Goal: Information Seeking & Learning: Understand process/instructions

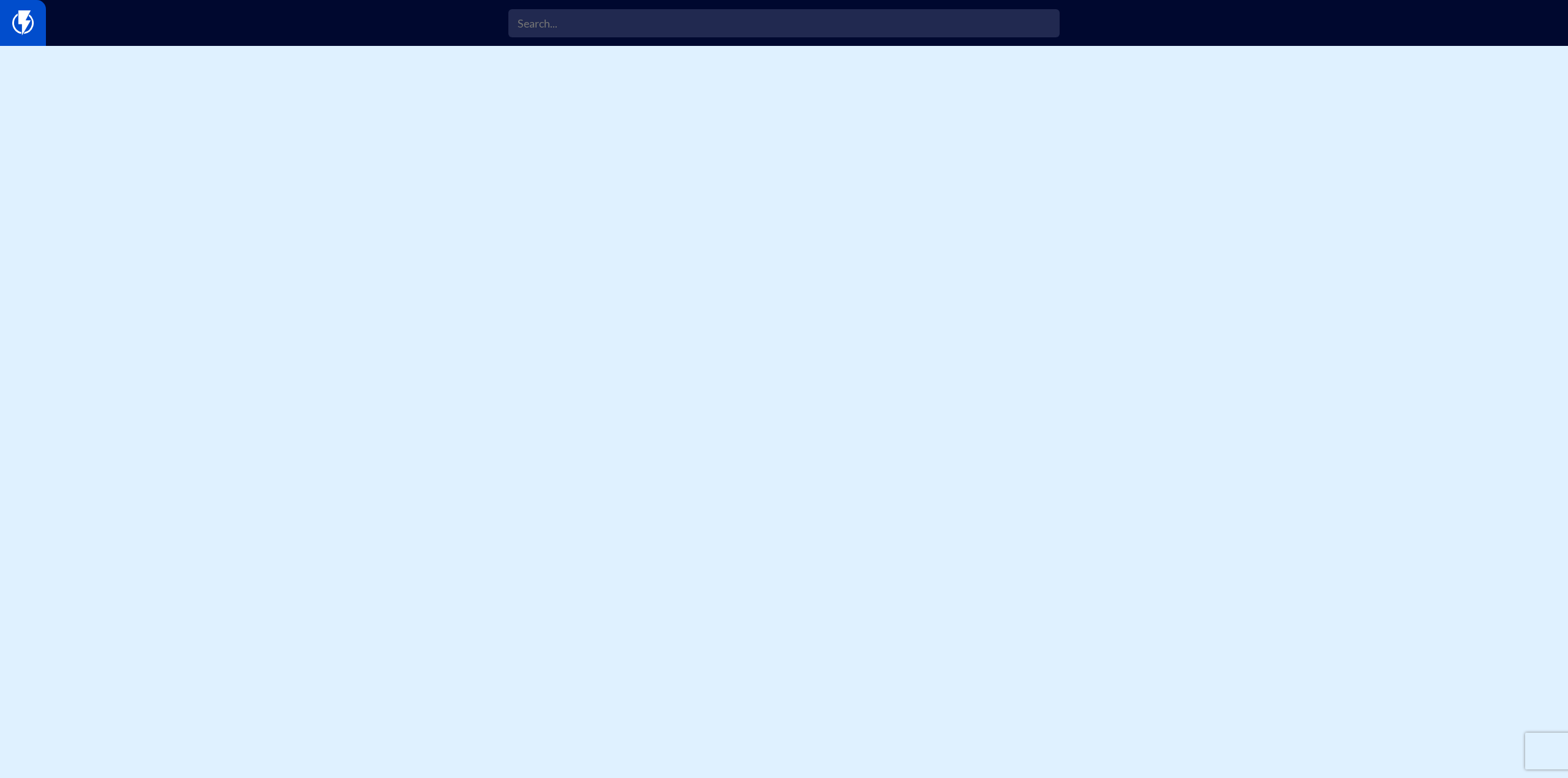
click at [26, 6] on link at bounding box center [23, 23] width 46 height 46
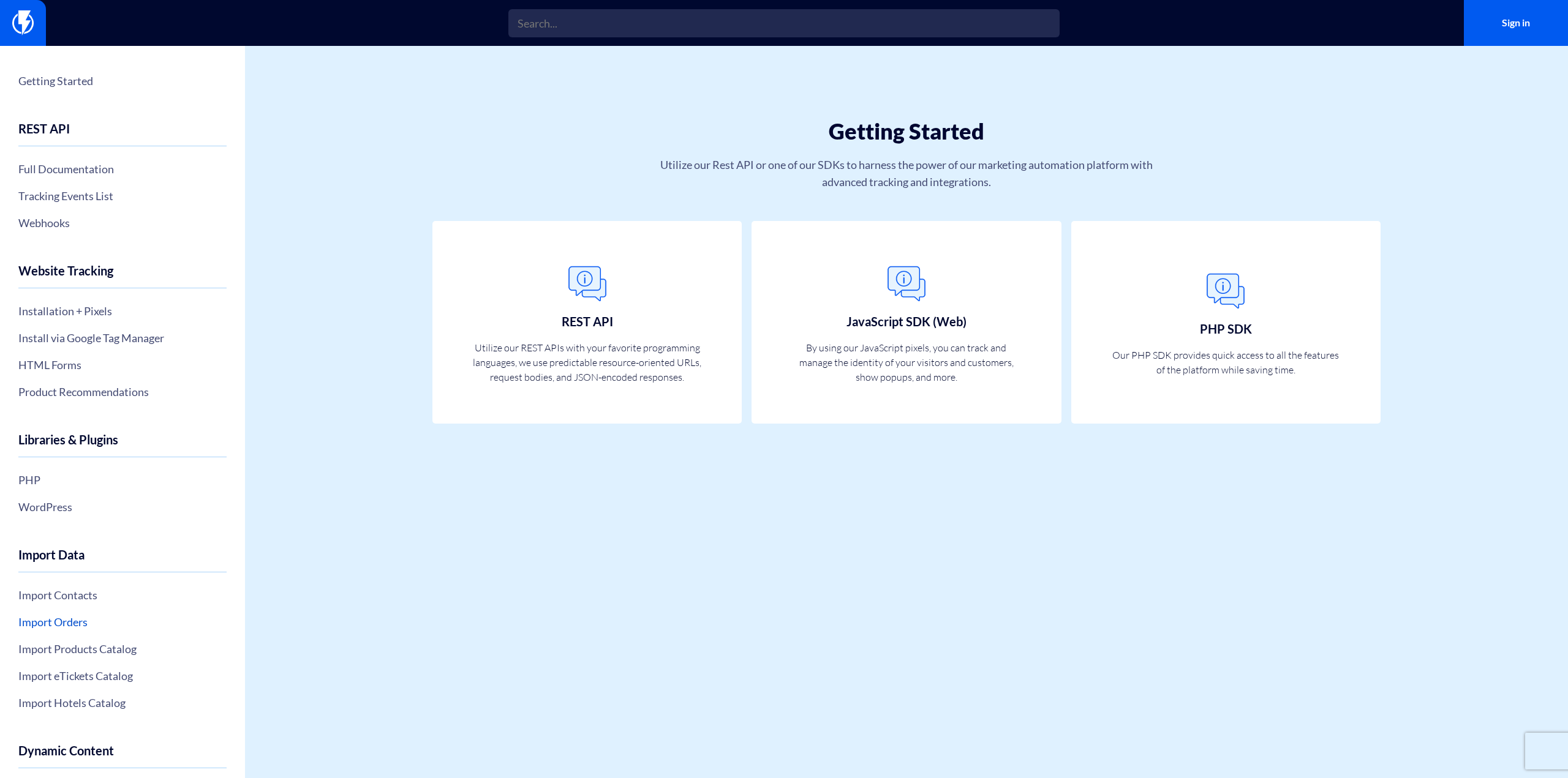
click at [90, 617] on link "Import Orders" at bounding box center [123, 622] width 208 height 21
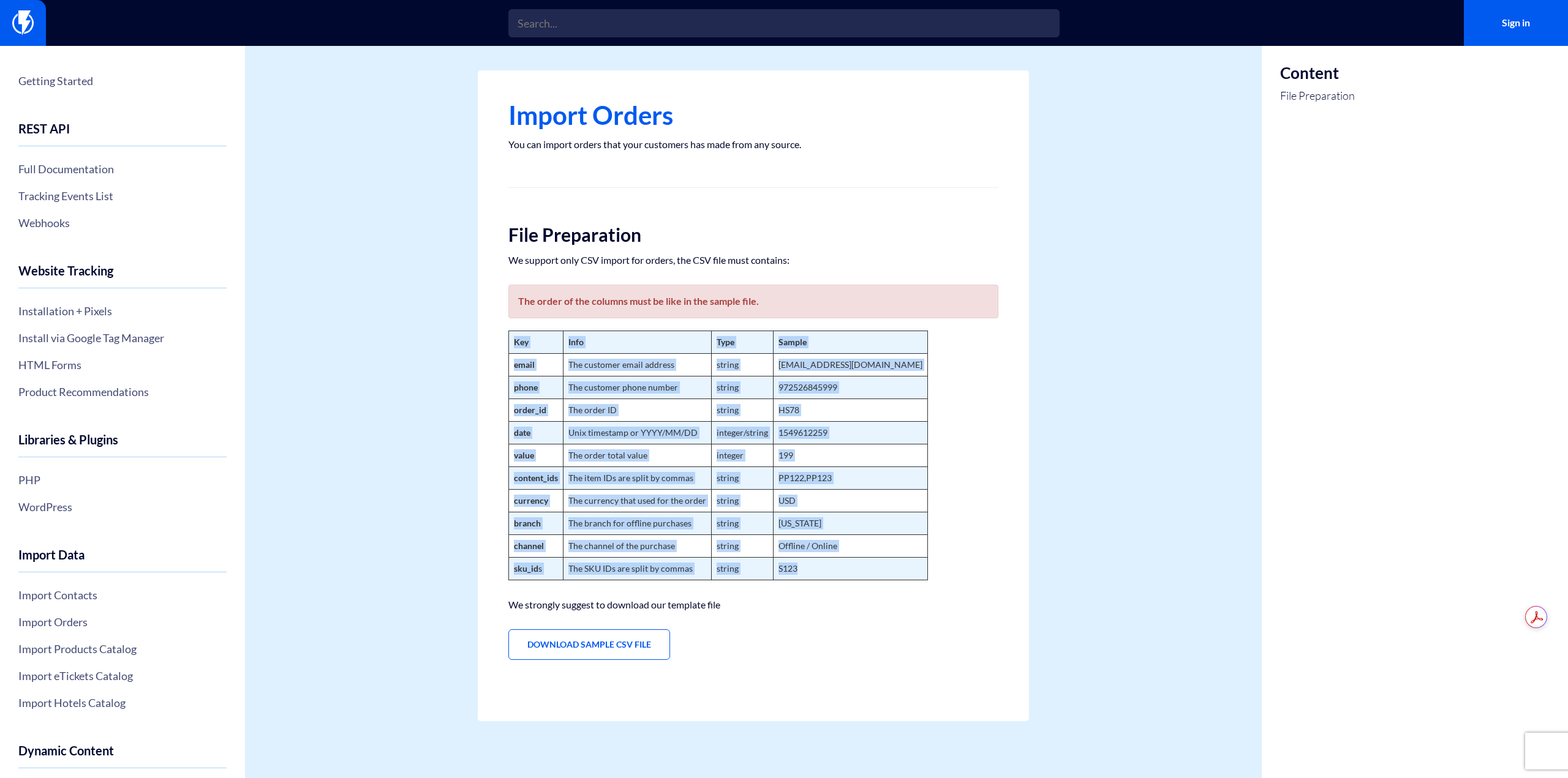
drag, startPoint x: 515, startPoint y: 330, endPoint x: 838, endPoint y: 568, distance: 401.2
click at [838, 568] on div "Import Orders You can import orders that your customers has made from any sourc…" at bounding box center [753, 395] width 551 height 651
click at [838, 568] on td "S123" at bounding box center [851, 568] width 155 height 22
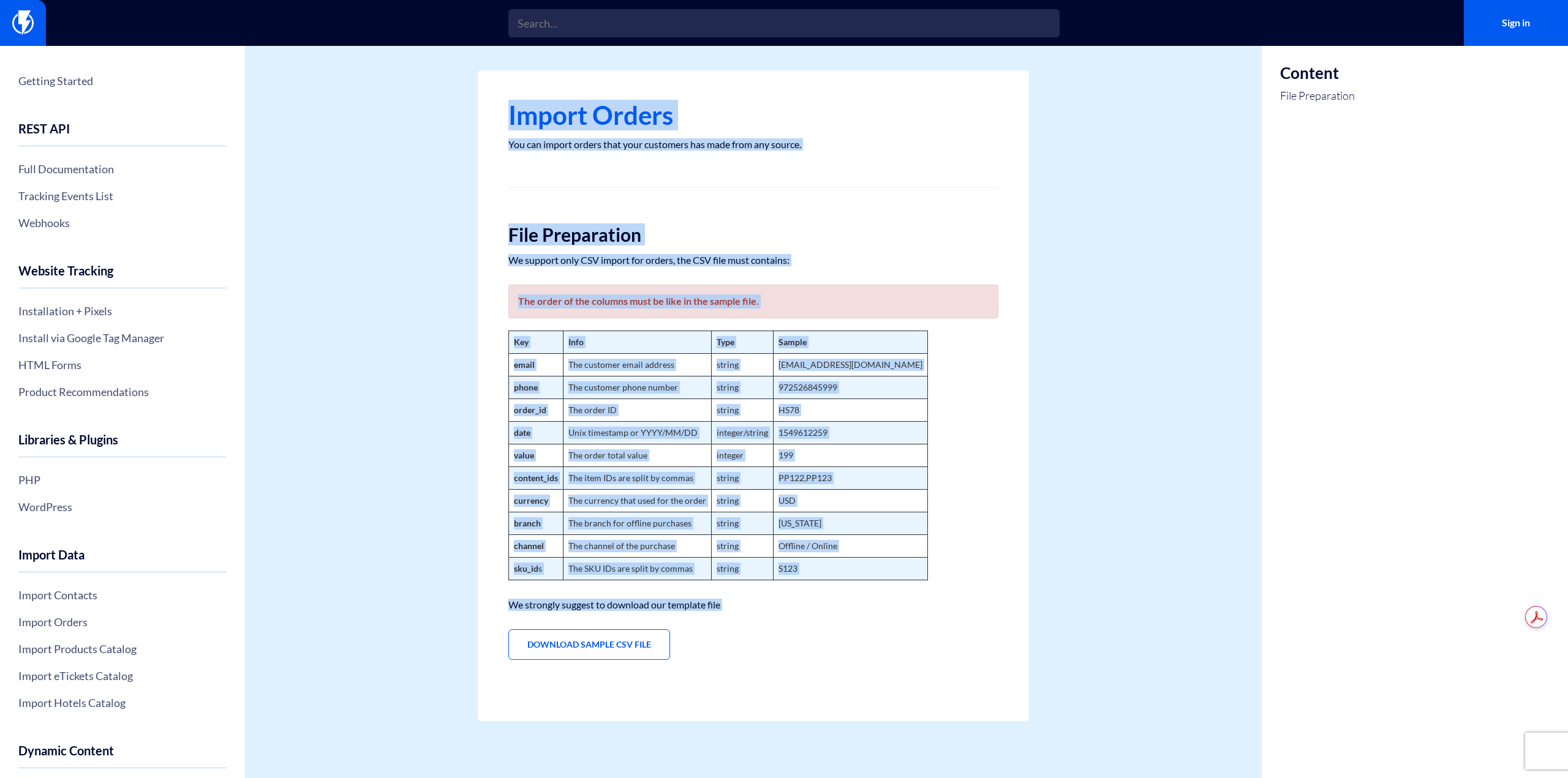
drag, startPoint x: 495, startPoint y: 96, endPoint x: 840, endPoint y: 629, distance: 634.9
click at [833, 628] on div "Import Orders You can import orders that your customers has made from any sourc…" at bounding box center [753, 395] width 551 height 651
click at [847, 630] on div "Import Orders You can import orders that your customers has made from any sourc…" at bounding box center [753, 395] width 551 height 651
drag, startPoint x: 898, startPoint y: 615, endPoint x: 511, endPoint y: 124, distance: 625.2
click at [511, 124] on div "Import Orders You can import orders that your customers has made from any sourc…" at bounding box center [753, 395] width 551 height 651
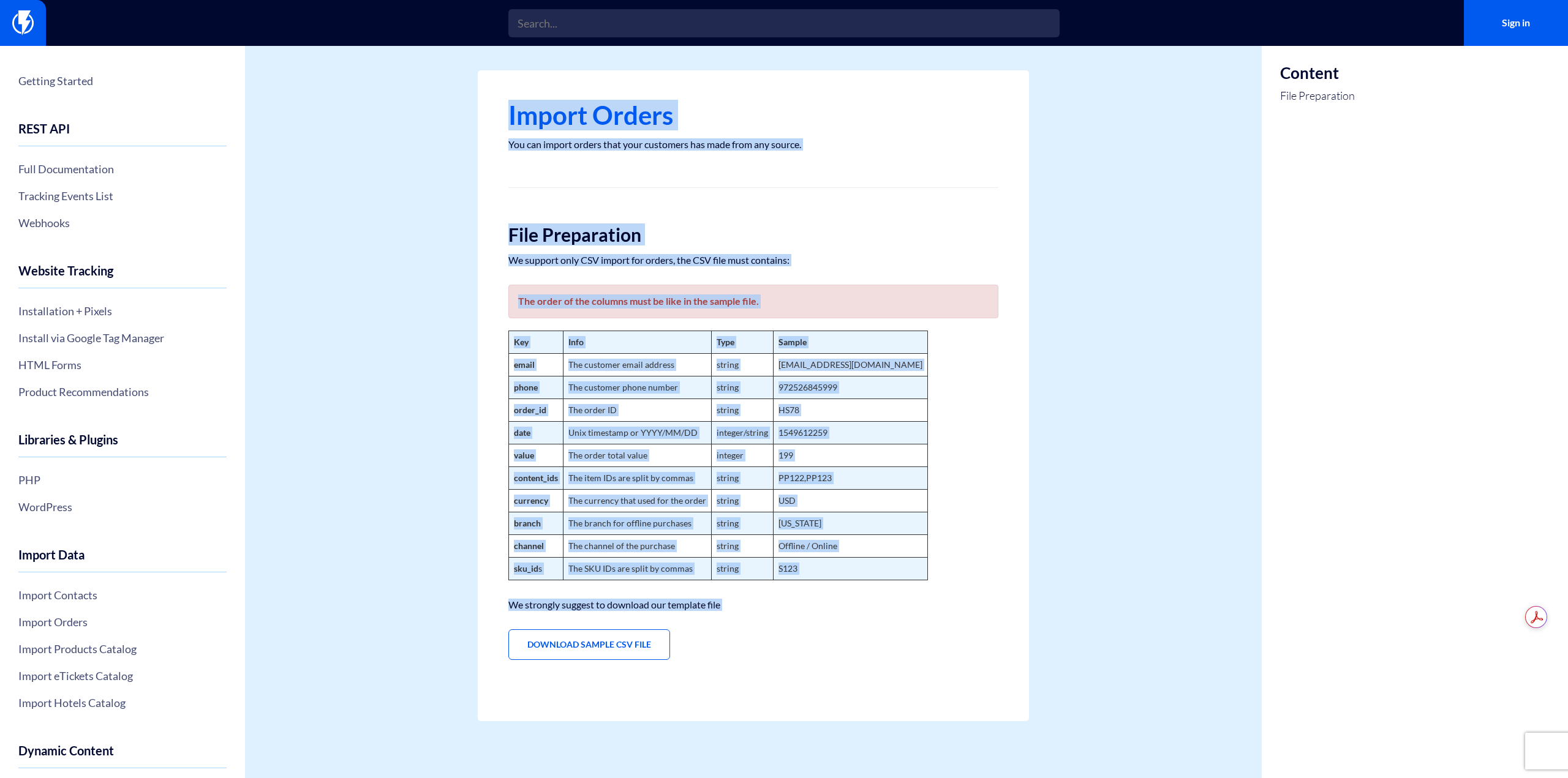
click at [511, 124] on h1 "Import Orders" at bounding box center [753, 115] width 490 height 28
drag, startPoint x: 489, startPoint y: 123, endPoint x: 850, endPoint y: 625, distance: 618.3
click at [850, 625] on div "Import Orders You can import orders that your customers has made from any sourc…" at bounding box center [753, 395] width 551 height 651
click at [851, 625] on div "Import Orders You can import orders that your customers has made from any sourc…" at bounding box center [753, 395] width 551 height 651
drag, startPoint x: 500, startPoint y: 101, endPoint x: 857, endPoint y: 648, distance: 653.2
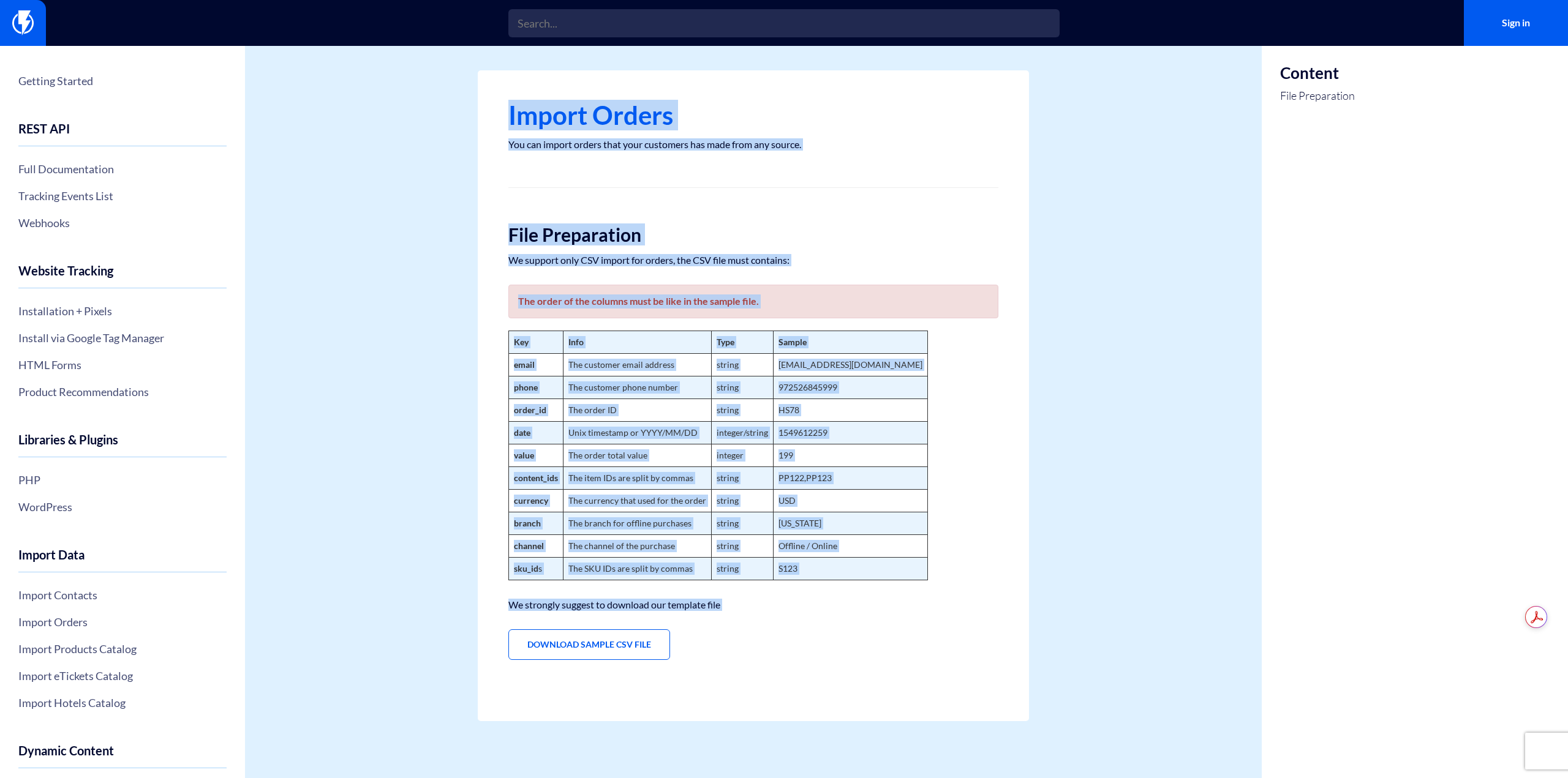
click at [857, 648] on div "Import Orders You can import orders that your customers has made from any sourc…" at bounding box center [753, 395] width 551 height 651
drag, startPoint x: 861, startPoint y: 602, endPoint x: 515, endPoint y: 86, distance: 621.3
click at [515, 86] on div "Import Orders You can import orders that your customers has made from any sourc…" at bounding box center [753, 395] width 551 height 651
click at [518, 92] on div "Import Orders You can import orders that your customers has made from any sourc…" at bounding box center [753, 395] width 551 height 651
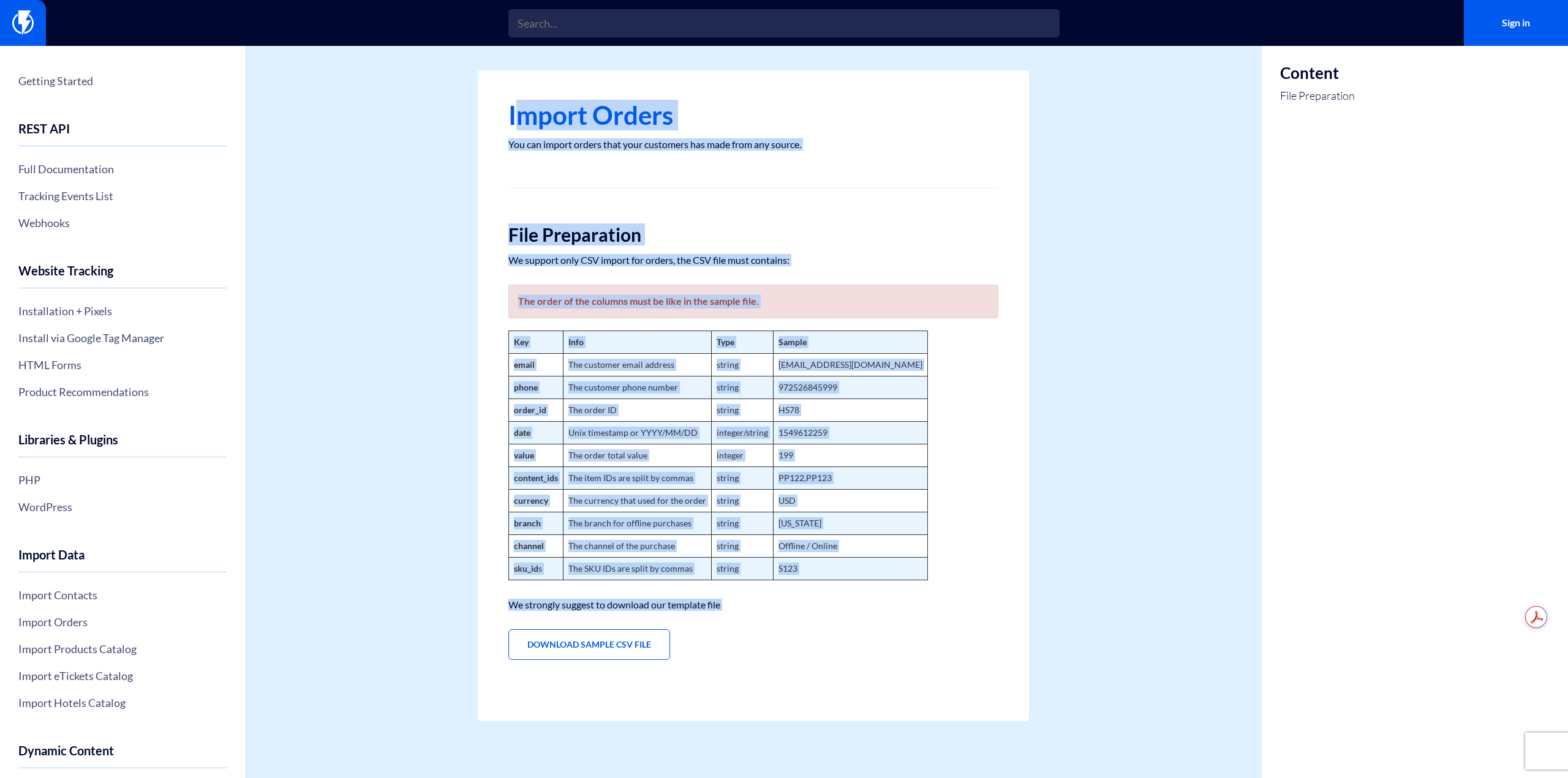
click at [514, 93] on div "Import Orders You can import orders that your customers has made from any sourc…" at bounding box center [753, 395] width 551 height 651
drag, startPoint x: 509, startPoint y: 95, endPoint x: 824, endPoint y: 629, distance: 620.0
click at [824, 629] on div "Import Orders You can import orders that your customers has made from any sourc…" at bounding box center [753, 395] width 551 height 651
click at [825, 630] on div "Import Orders You can import orders that your customers has made from any sourc…" at bounding box center [753, 395] width 551 height 651
drag, startPoint x: 851, startPoint y: 628, endPoint x: 495, endPoint y: 160, distance: 588.0
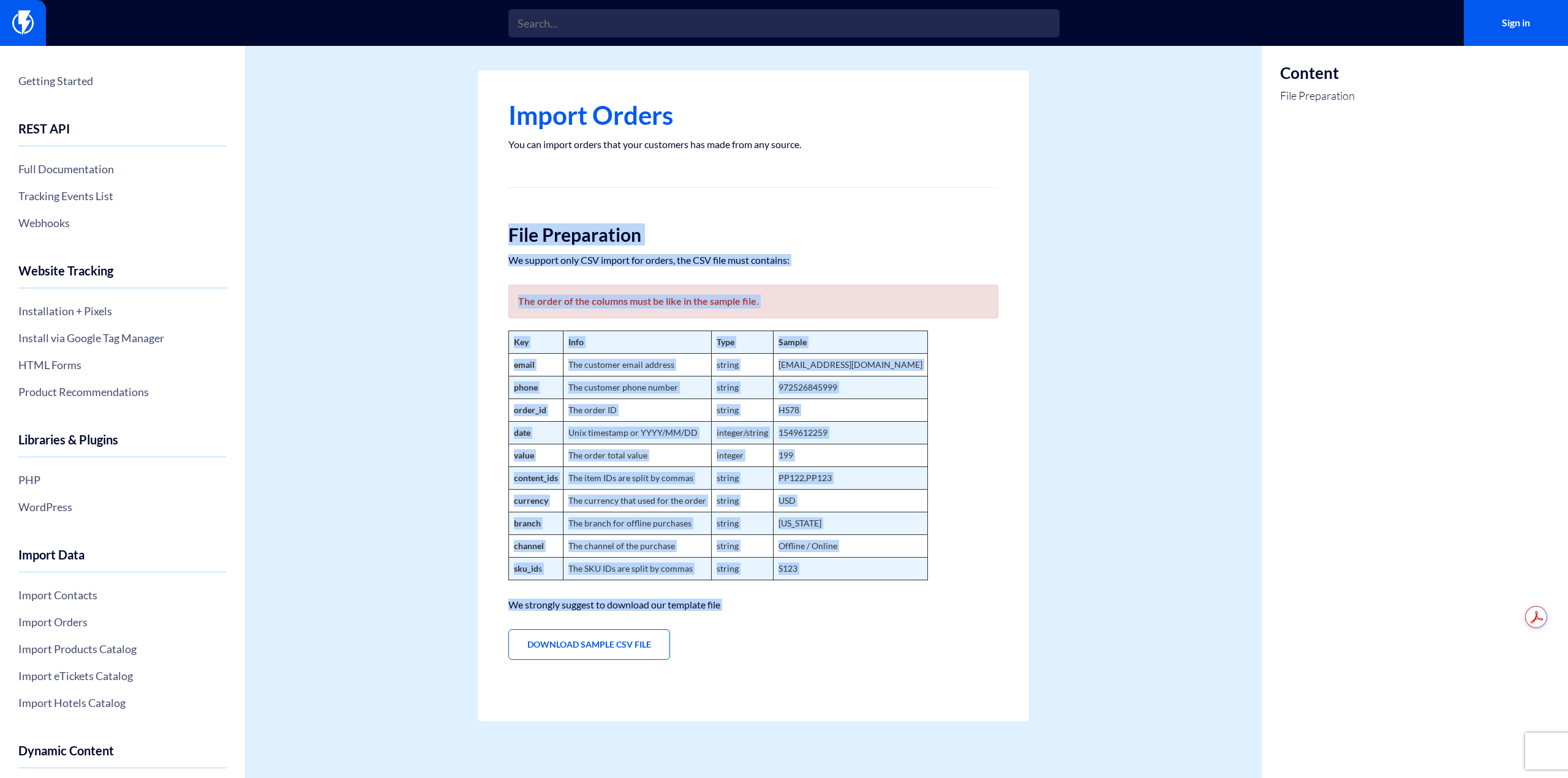
click at [493, 153] on div "Import Orders You can import orders that your customers has made from any sourc…" at bounding box center [753, 395] width 551 height 651
click at [496, 166] on div "Import Orders You can import orders that your customers has made from any sourc…" at bounding box center [753, 395] width 551 height 651
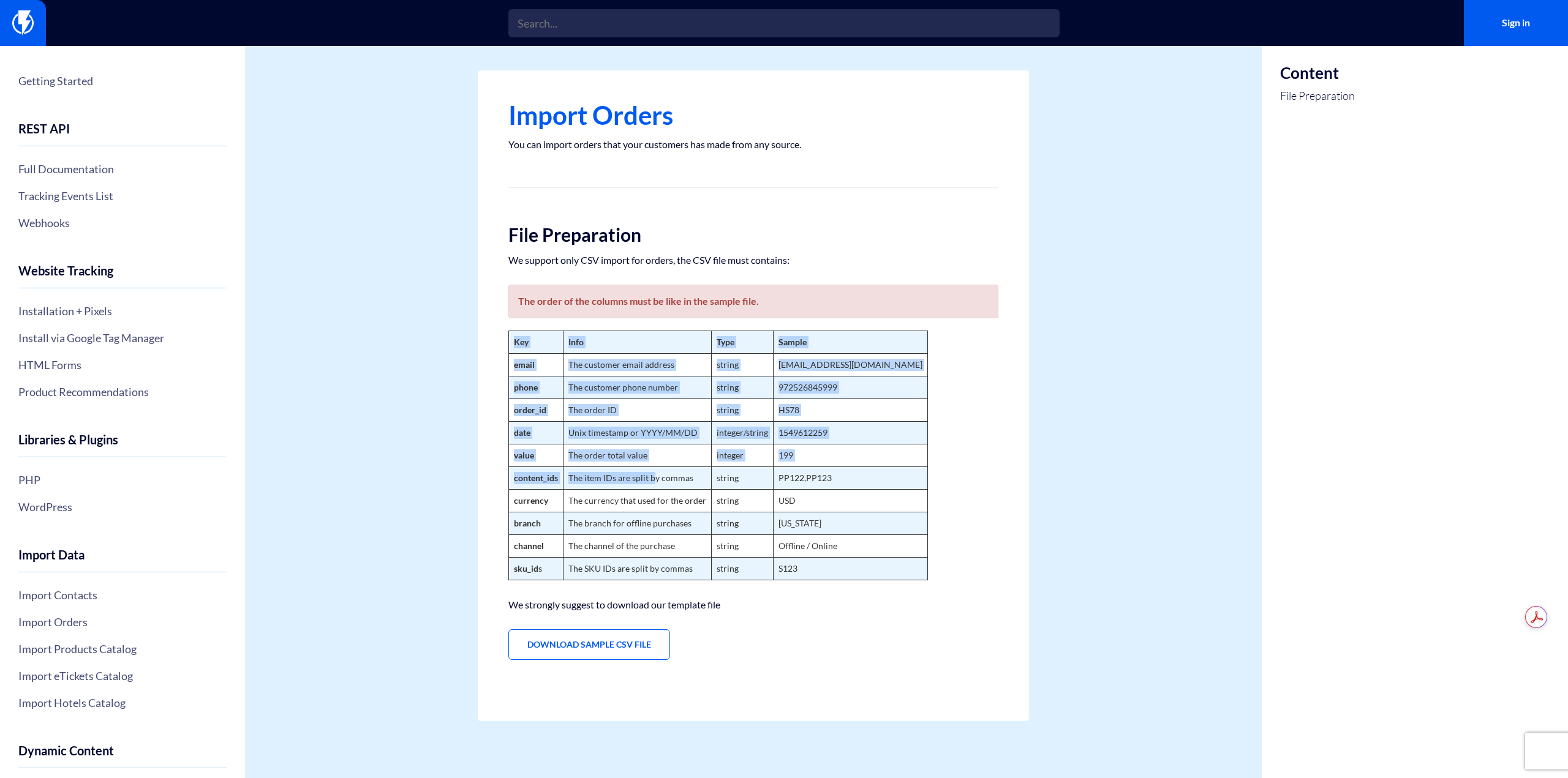
drag, startPoint x: 514, startPoint y: 482, endPoint x: 656, endPoint y: 483, distance: 142.0
click at [655, 483] on div "Import Orders You can import orders that your customers has made from any sourc…" at bounding box center [753, 395] width 551 height 651
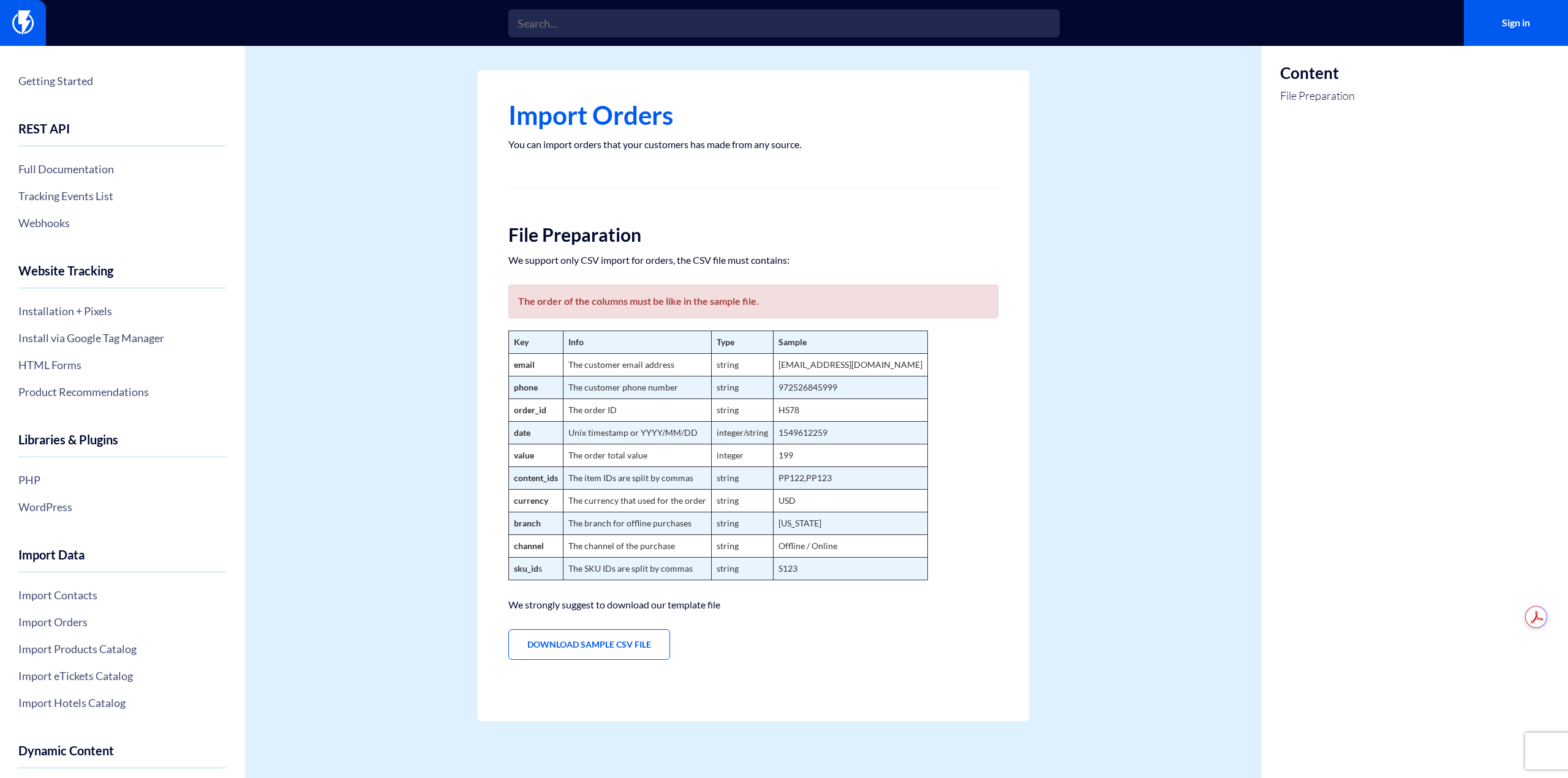
click at [657, 482] on td "The item IDs are split by commas" at bounding box center [638, 478] width 148 height 22
drag, startPoint x: 849, startPoint y: 482, endPoint x: 603, endPoint y: 464, distance: 246.7
click at [615, 470] on tr "content_ids The item IDs are split by commas string PP122,PP123" at bounding box center [719, 478] width 419 height 22
click at [574, 434] on td "Unix timestamp or YYYY/MM/DD" at bounding box center [638, 433] width 148 height 22
drag, startPoint x: 516, startPoint y: 413, endPoint x: 569, endPoint y: 413, distance: 53.0
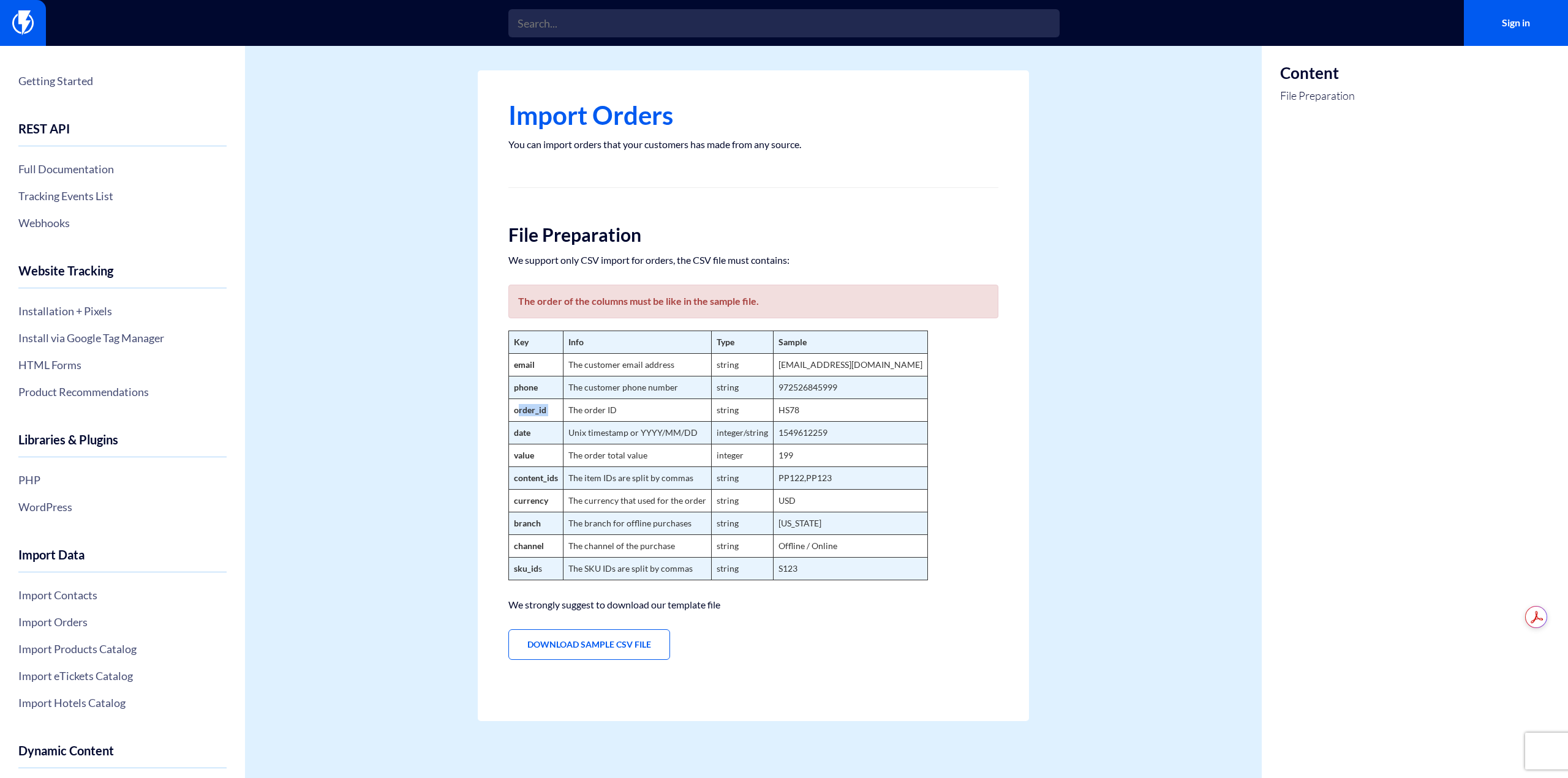
click at [569, 413] on tr "order_id The order ID string HS78" at bounding box center [719, 410] width 419 height 22
click at [569, 413] on td "The order ID" at bounding box center [638, 410] width 148 height 22
click at [535, 410] on strong "order_id" at bounding box center [530, 410] width 33 height 10
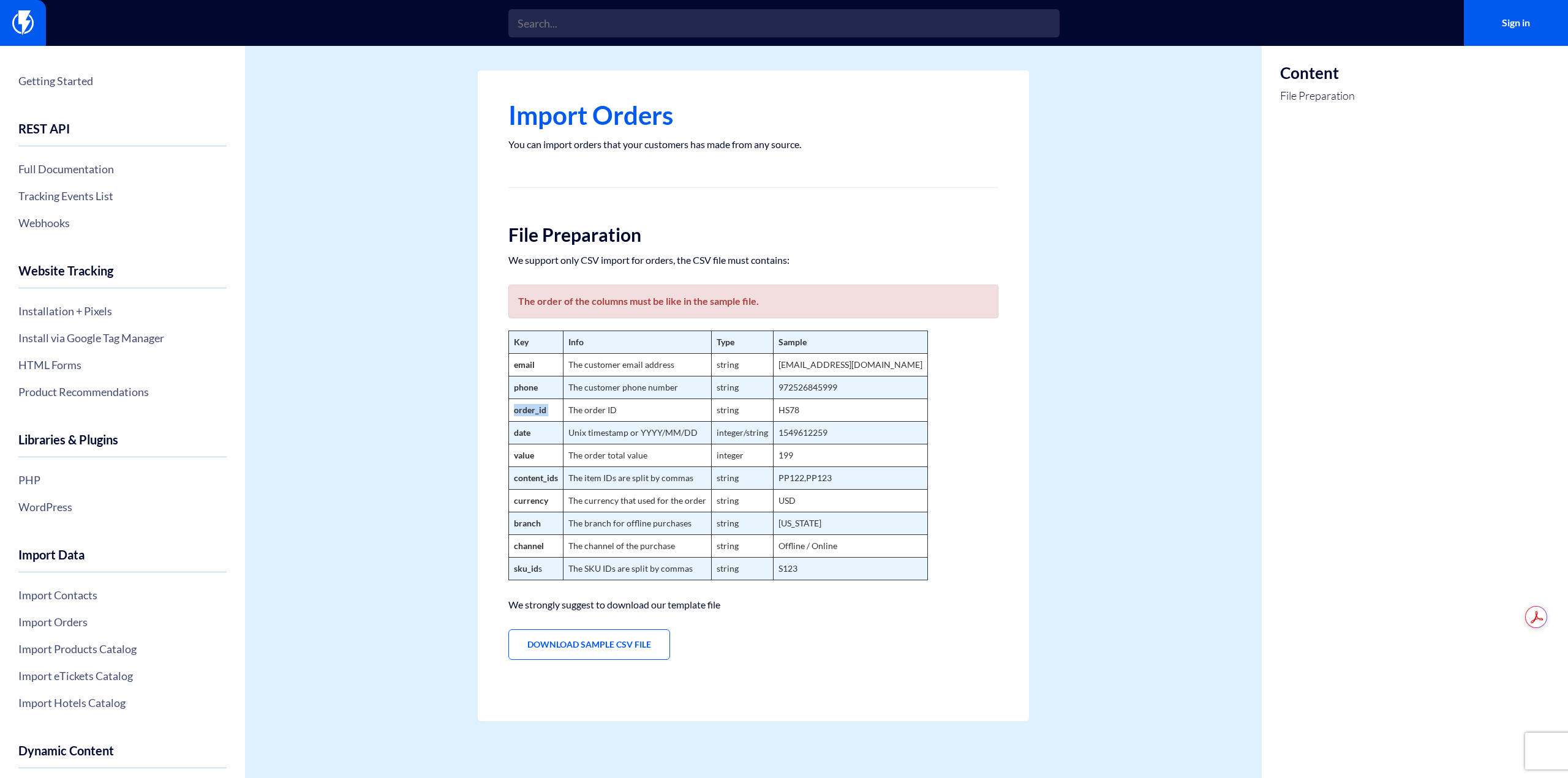
click at [550, 408] on td "order_id" at bounding box center [536, 410] width 54 height 22
click at [554, 478] on strong "content_ids" at bounding box center [535, 478] width 44 height 10
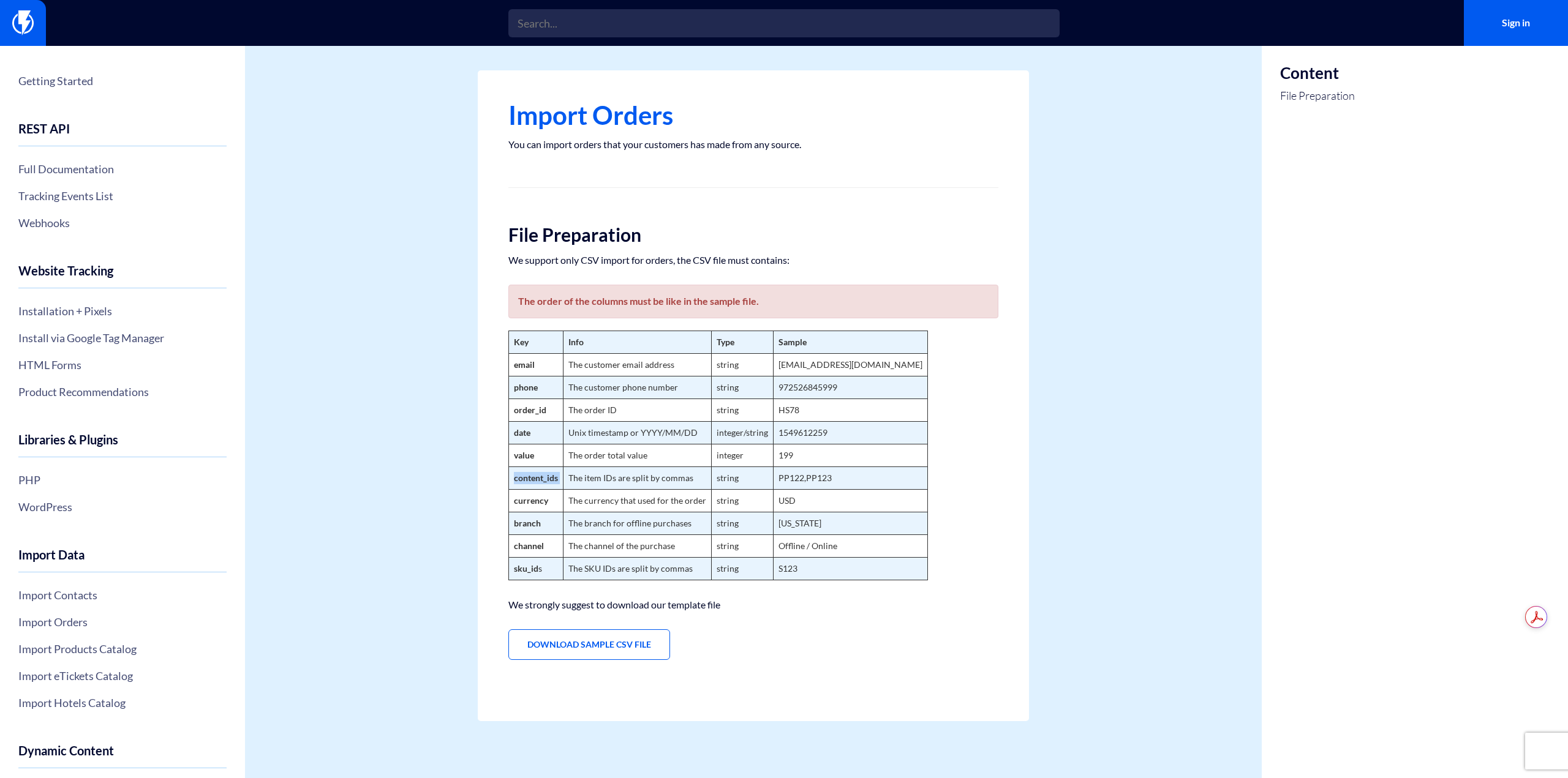
click at [554, 478] on strong "content_ids" at bounding box center [535, 478] width 44 height 10
click at [558, 479] on strong "content_ids" at bounding box center [535, 478] width 44 height 10
click at [521, 470] on td "content_ids" at bounding box center [536, 478] width 54 height 22
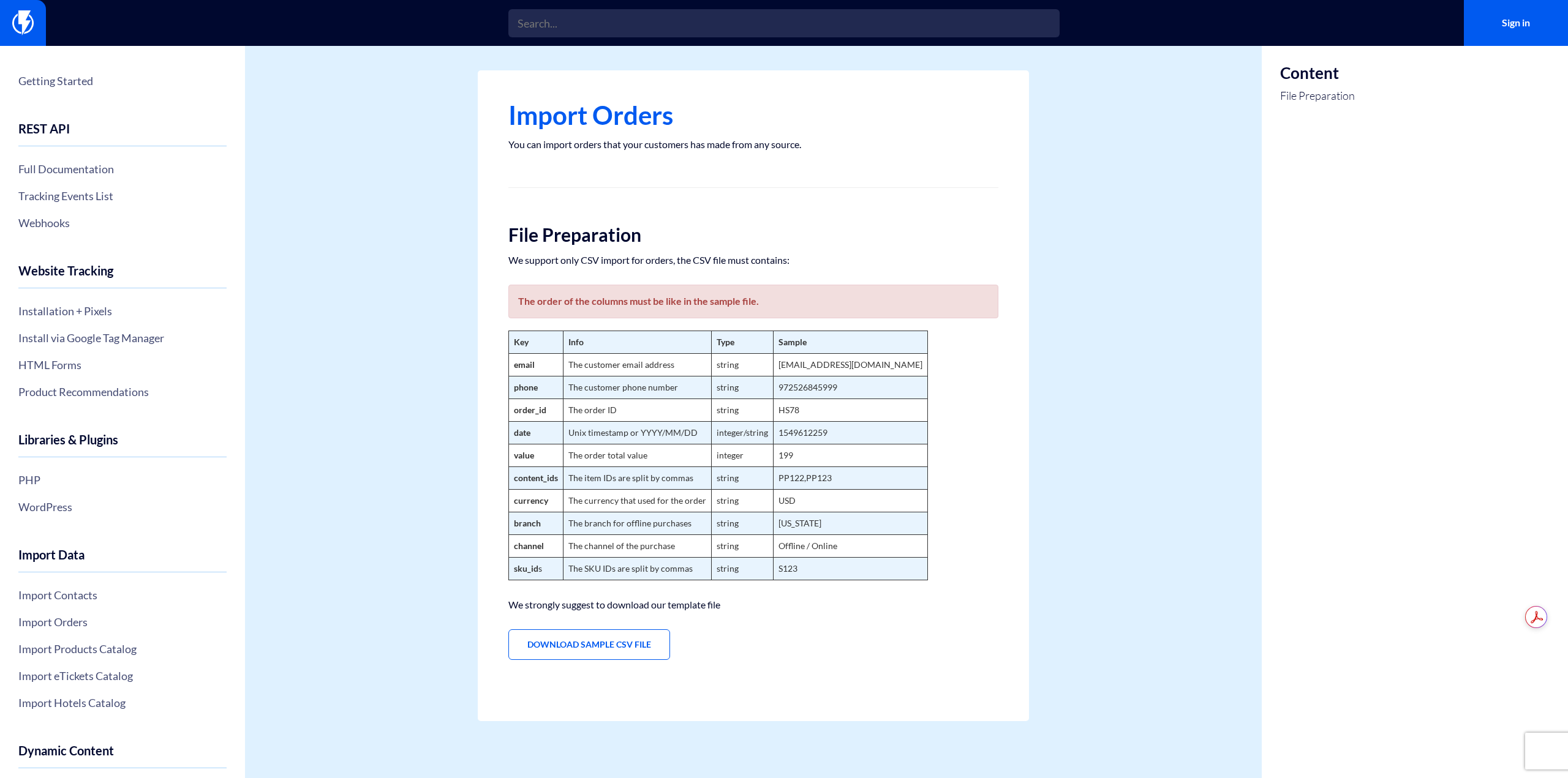
click at [507, 476] on div "Import Orders You can import orders that your customers has made from any sourc…" at bounding box center [753, 395] width 551 height 651
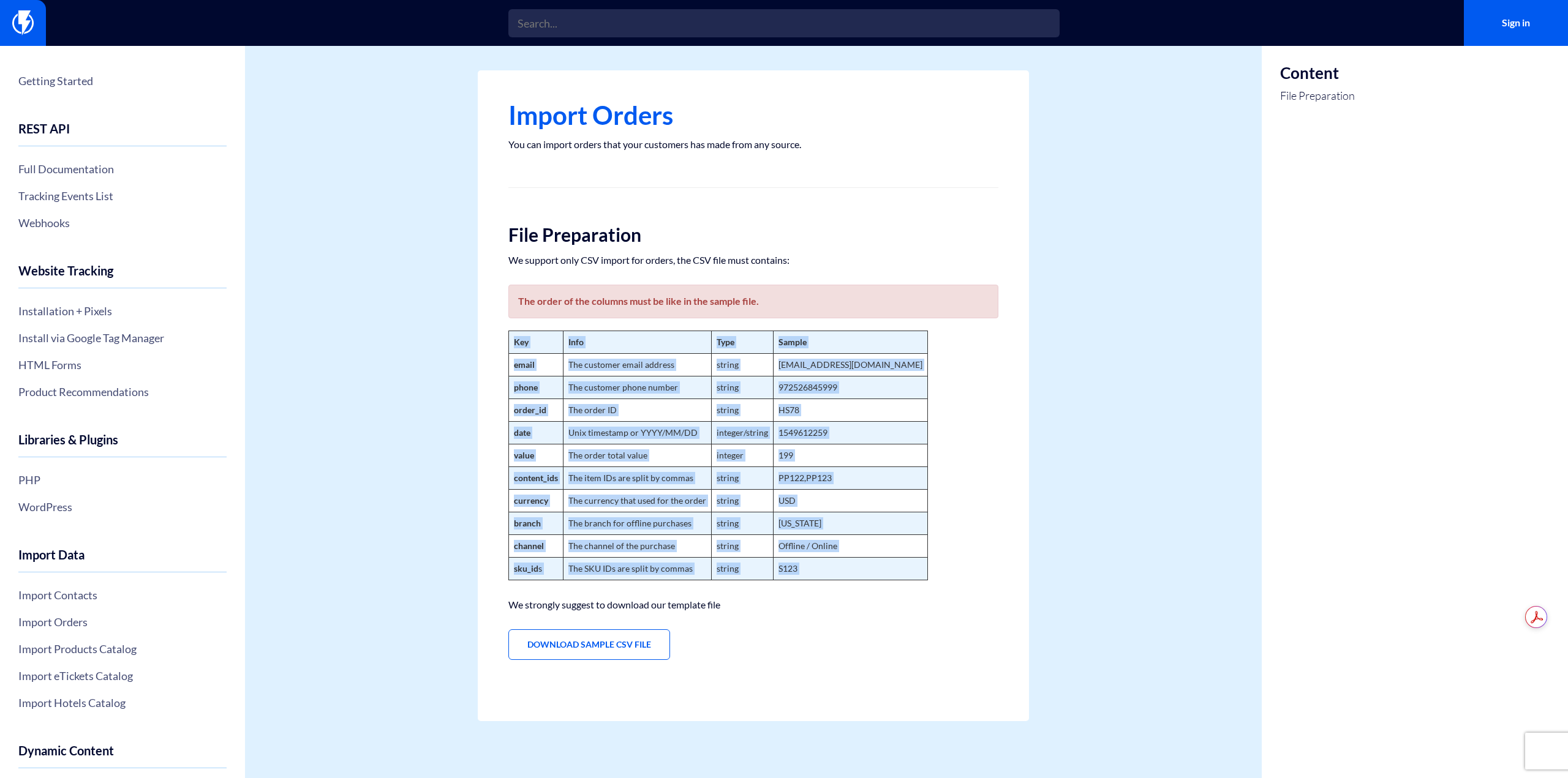
click at [507, 476] on div "Import Orders You can import orders that your customers has made from any sourc…" at bounding box center [753, 395] width 551 height 651
click at [517, 478] on strong "content_ids" at bounding box center [535, 478] width 44 height 10
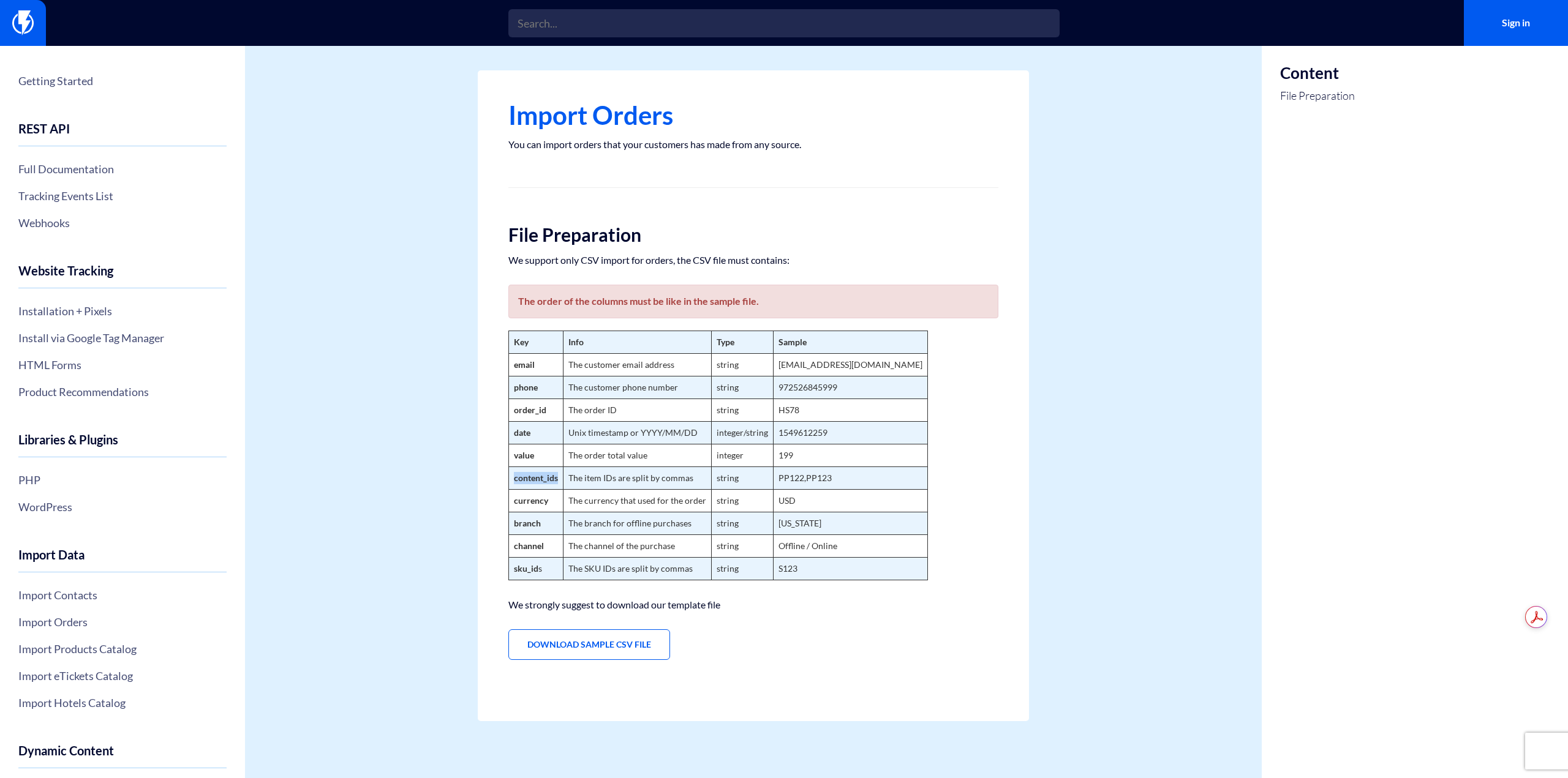
click at [517, 478] on strong "content_ids" at bounding box center [535, 478] width 44 height 10
click at [533, 478] on strong "content_ids" at bounding box center [535, 478] width 44 height 10
click at [52, 165] on link "Full Documentation" at bounding box center [123, 169] width 208 height 21
